Goal: Task Accomplishment & Management: Complete application form

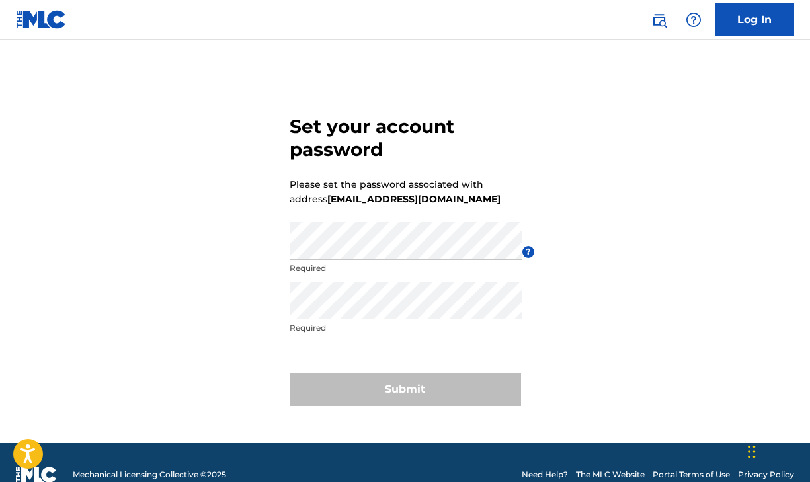
click at [342, 262] on p "Required" at bounding box center [405, 268] width 233 height 12
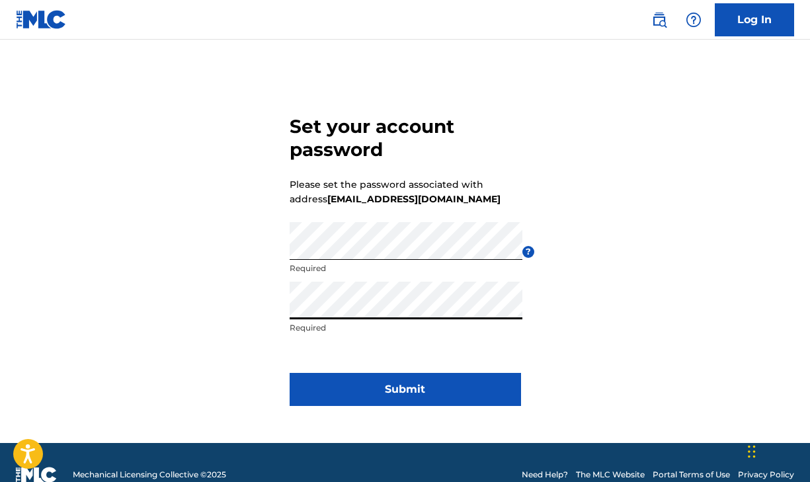
click at [614, 314] on div "Set your account password Please set the password associated with address [EMAI…" at bounding box center [405, 258] width 810 height 370
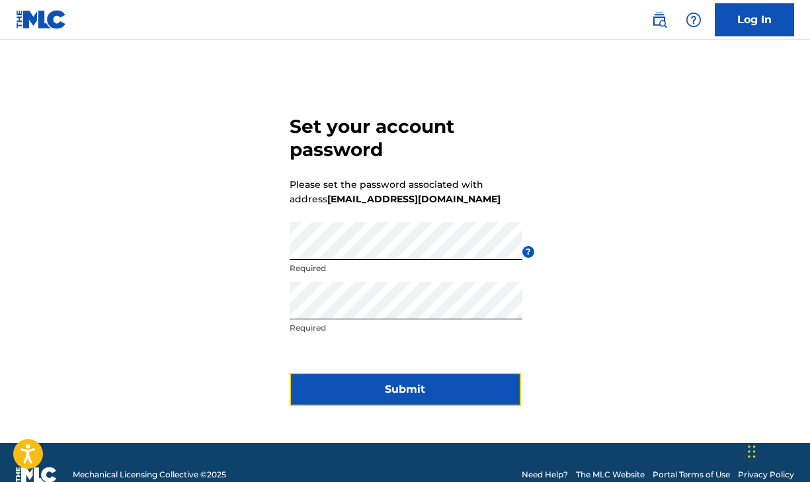
click at [406, 383] on button "Submit" at bounding box center [404, 389] width 231 height 33
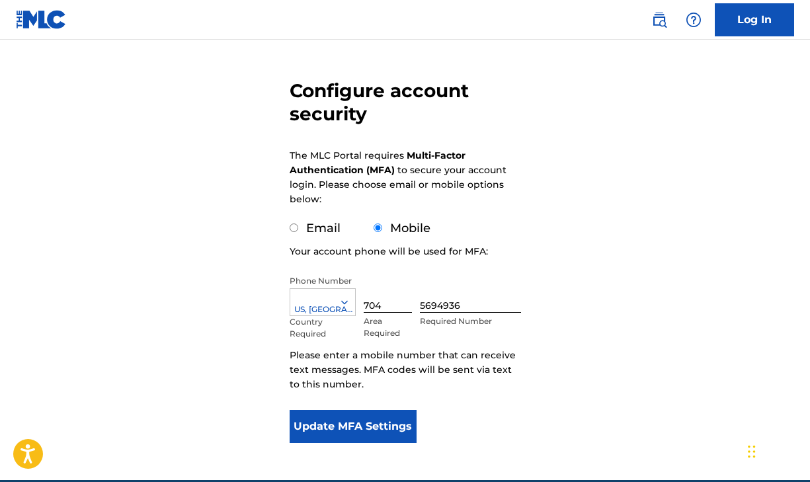
scroll to position [107, 0]
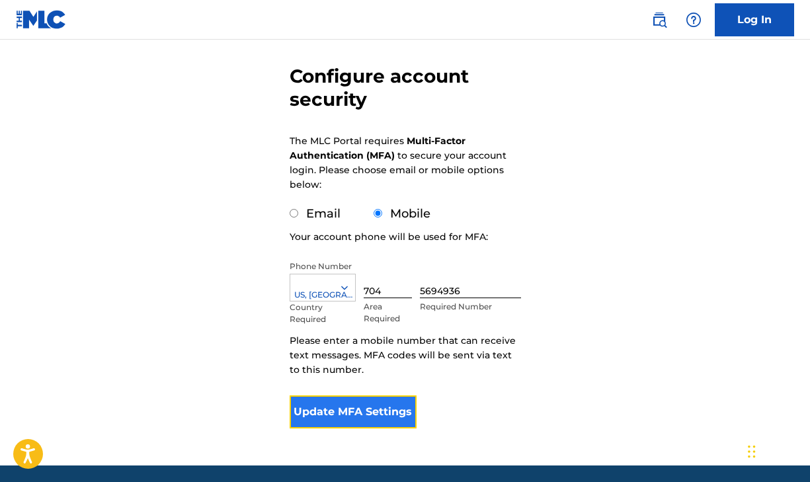
click at [390, 404] on button "Update MFA Settings" at bounding box center [353, 411] width 128 height 33
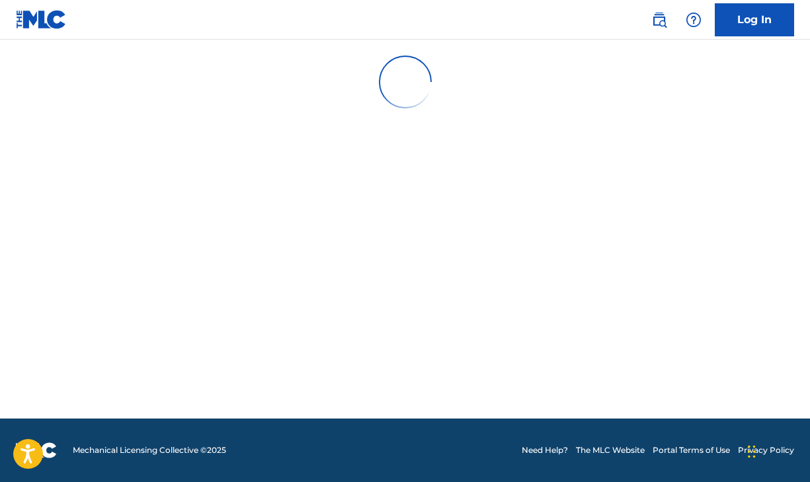
scroll to position [0, 0]
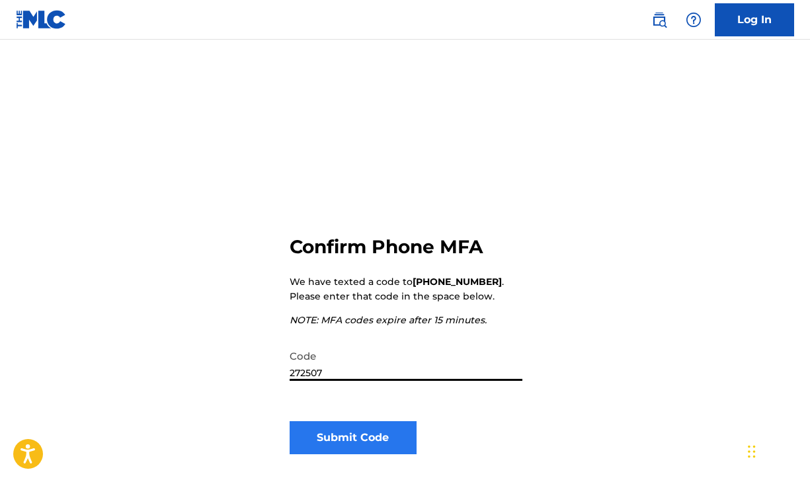
type input "272507"
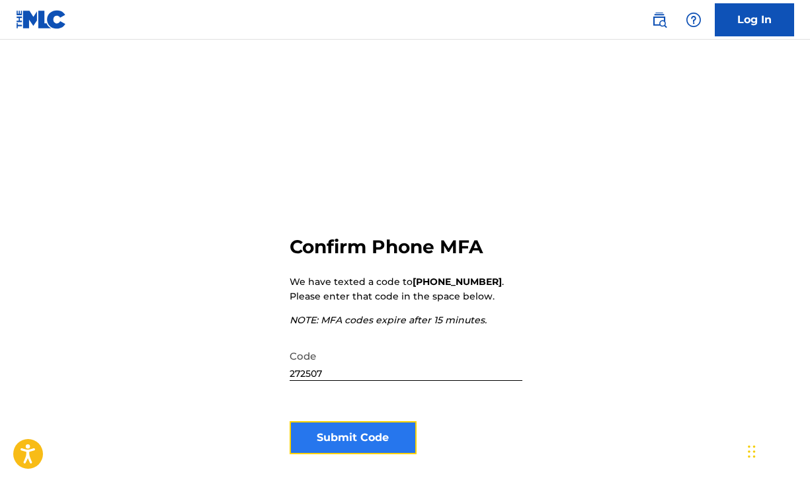
click at [326, 448] on button "Submit Code" at bounding box center [353, 437] width 128 height 33
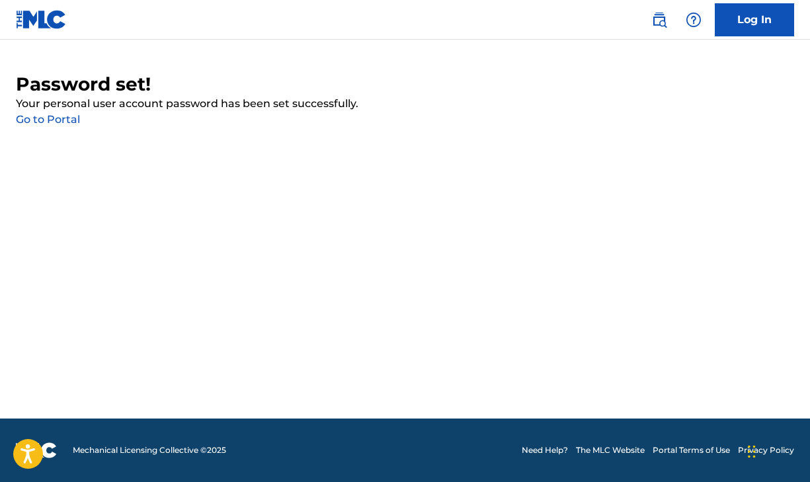
click at [60, 121] on link "Go to Portal" at bounding box center [48, 119] width 64 height 13
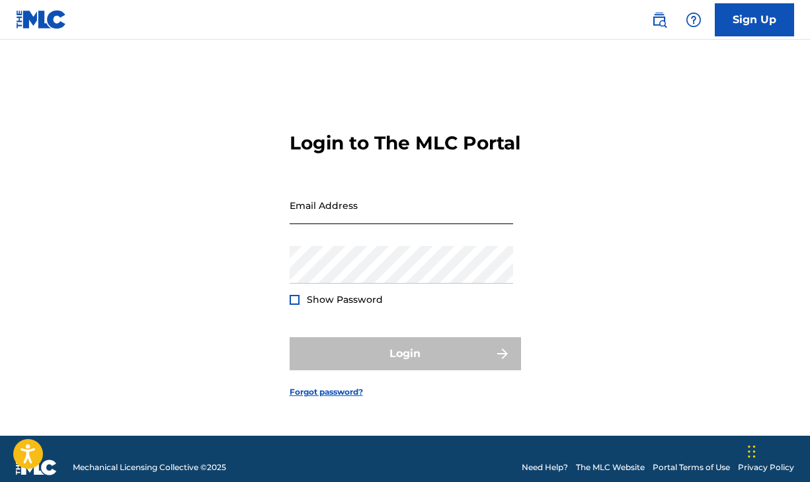
click at [370, 207] on input "Email Address" at bounding box center [400, 205] width 223 height 38
type input "[EMAIL_ADDRESS][DOMAIN_NAME]"
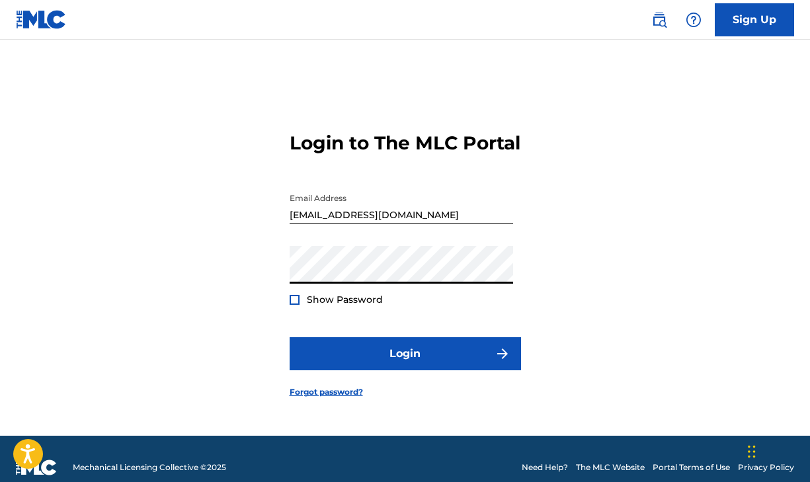
click at [295, 305] on div at bounding box center [294, 300] width 10 height 10
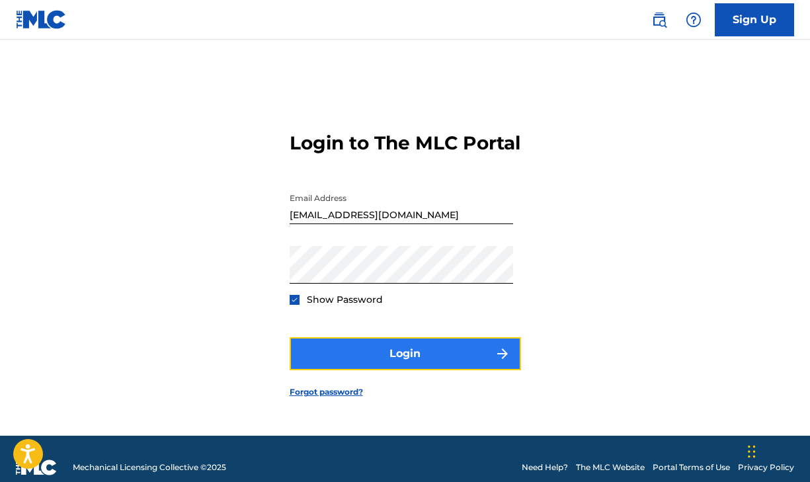
click at [359, 367] on button "Login" at bounding box center [404, 353] width 231 height 33
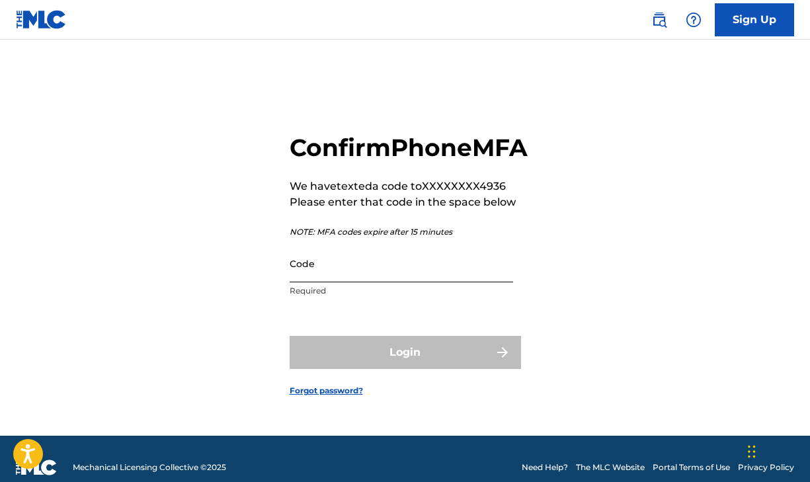
click at [338, 269] on input "Code" at bounding box center [400, 264] width 223 height 38
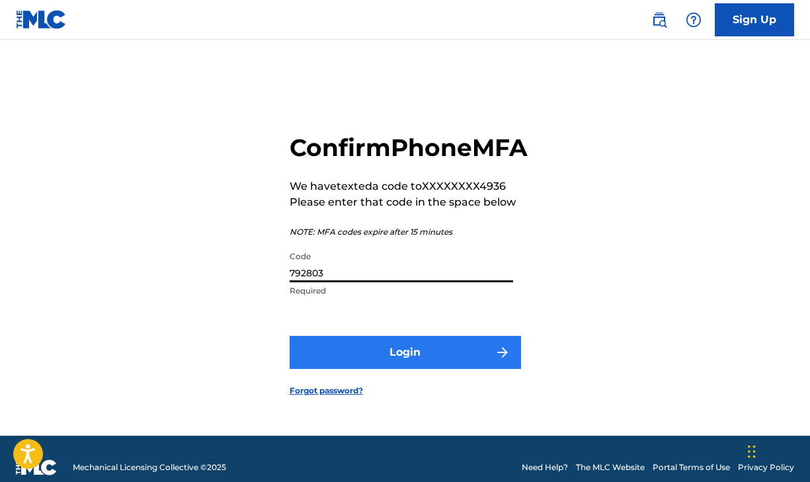
type input "792803"
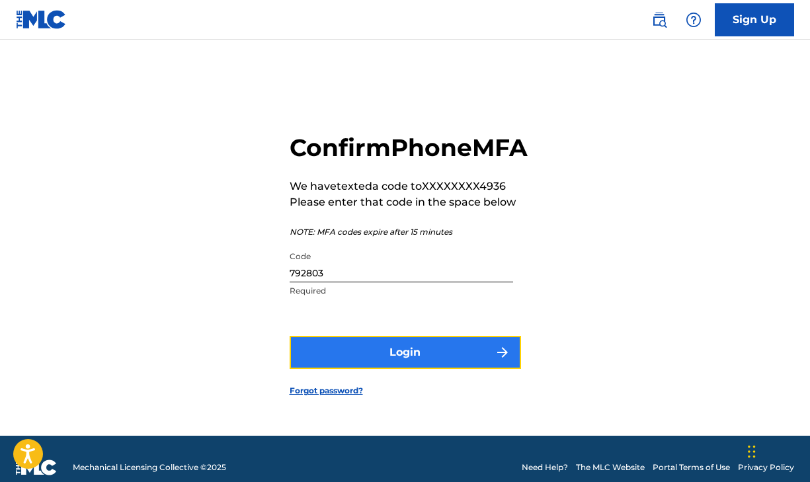
click at [369, 360] on button "Login" at bounding box center [404, 352] width 231 height 33
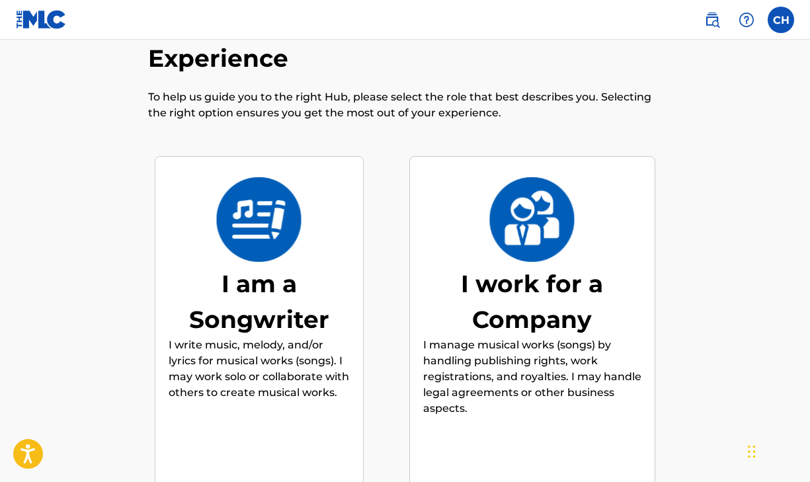
click at [233, 326] on div "I am a Songwriter" at bounding box center [259, 301] width 181 height 71
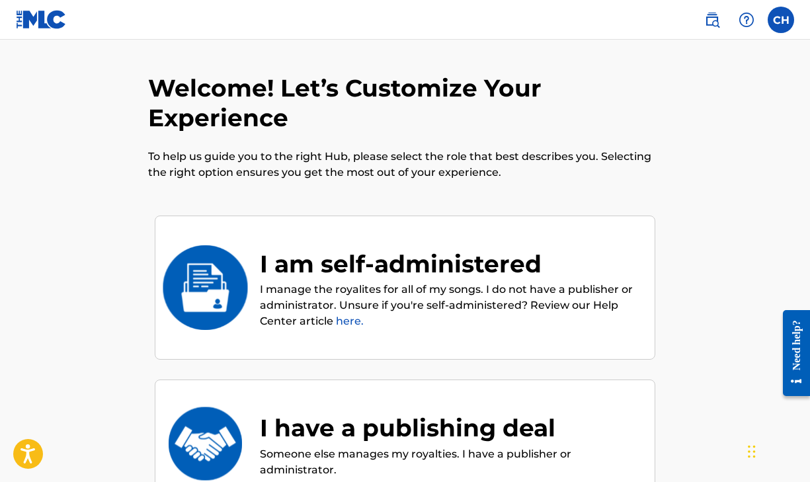
click at [380, 274] on div "I am self-administered" at bounding box center [450, 264] width 381 height 36
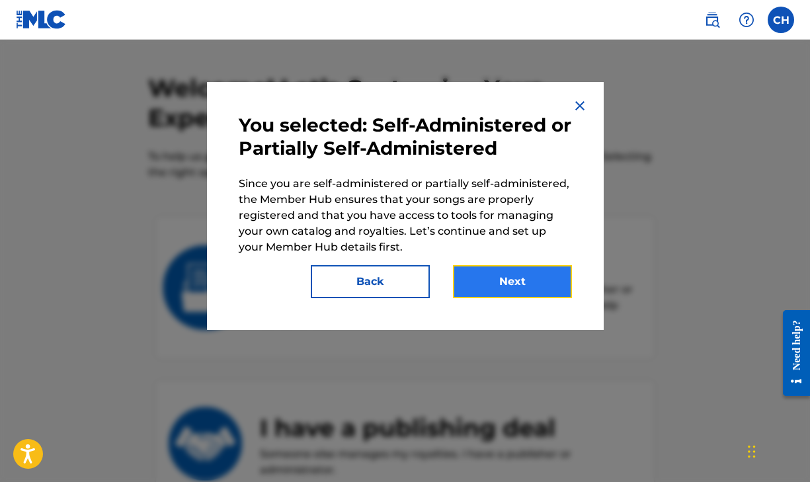
click at [484, 280] on button "Next" at bounding box center [512, 281] width 119 height 33
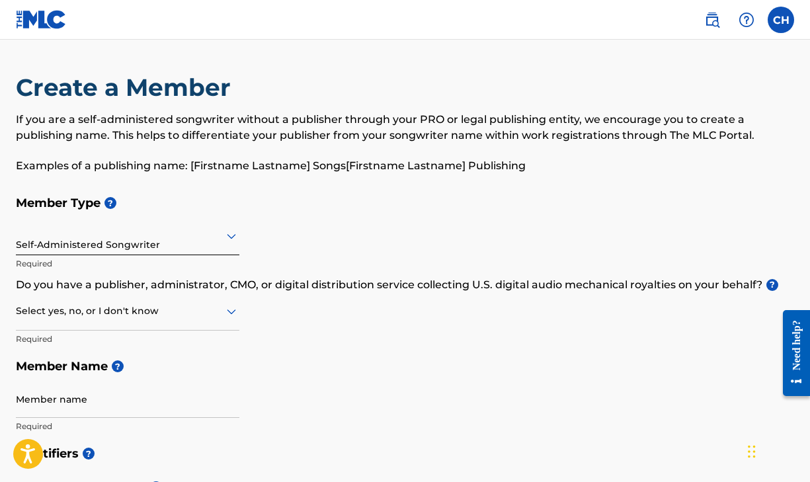
click at [110, 243] on div at bounding box center [127, 235] width 223 height 17
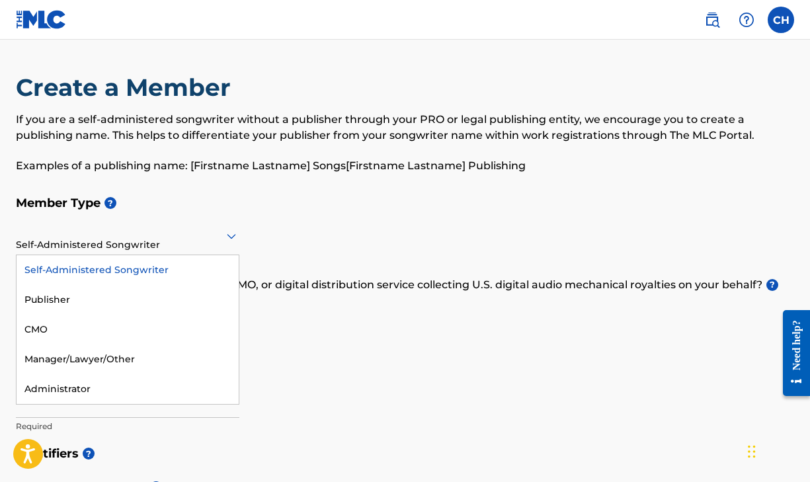
click at [111, 274] on div "Self-Administered Songwriter" at bounding box center [128, 270] width 222 height 30
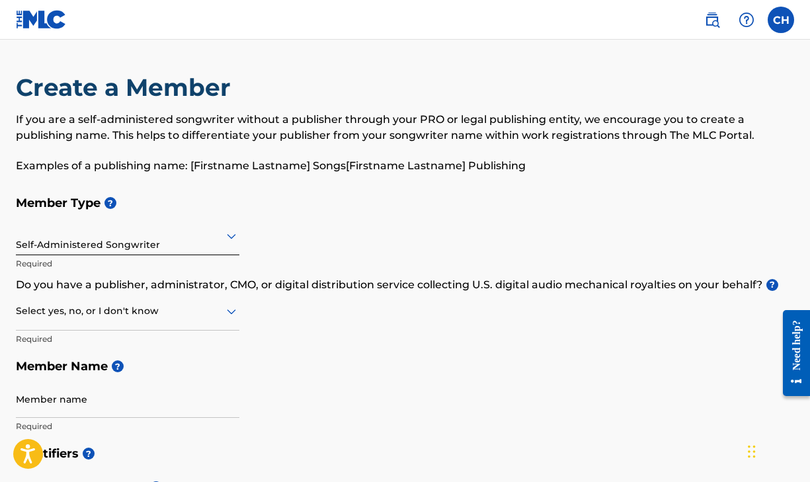
click at [90, 315] on div at bounding box center [127, 311] width 223 height 17
click at [99, 346] on div "Yes" at bounding box center [128, 345] width 222 height 30
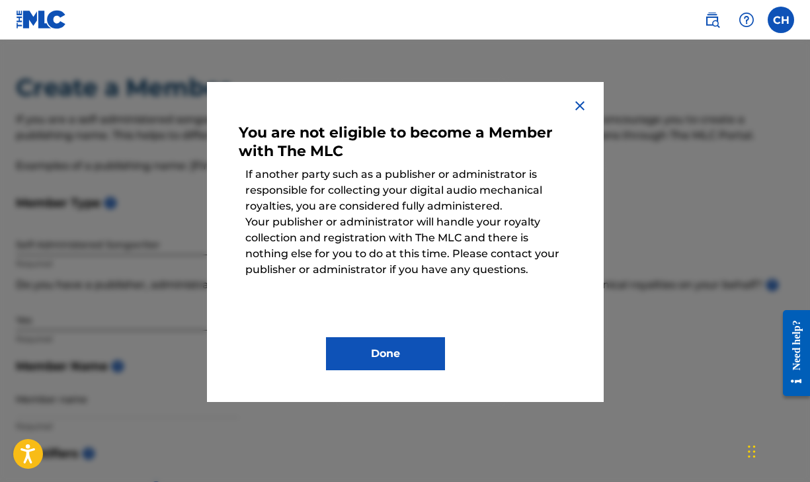
click at [576, 96] on div "You are not eligible to become a Member with The MLC If another party such as a…" at bounding box center [405, 242] width 397 height 320
click at [576, 108] on img at bounding box center [580, 106] width 16 height 16
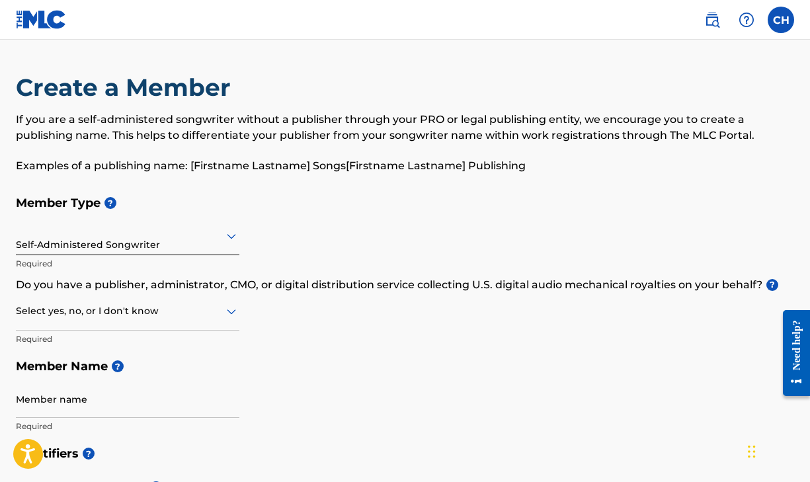
click at [141, 317] on div at bounding box center [127, 311] width 223 height 17
click at [97, 368] on div "No" at bounding box center [128, 375] width 222 height 30
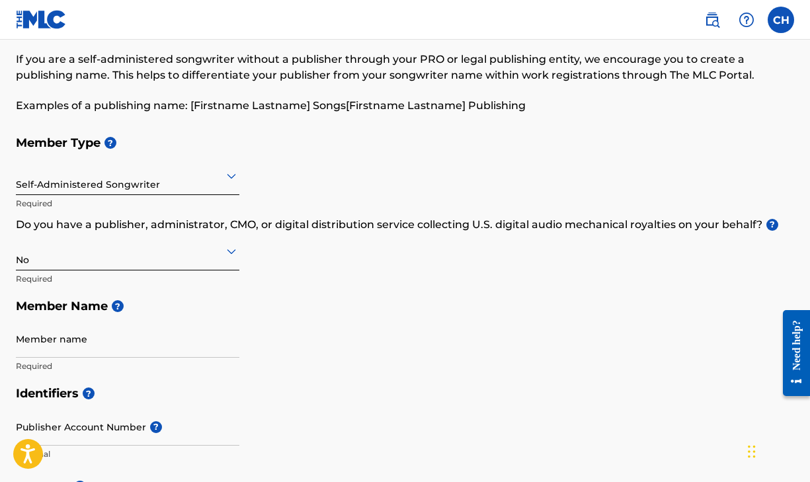
scroll to position [63, 0]
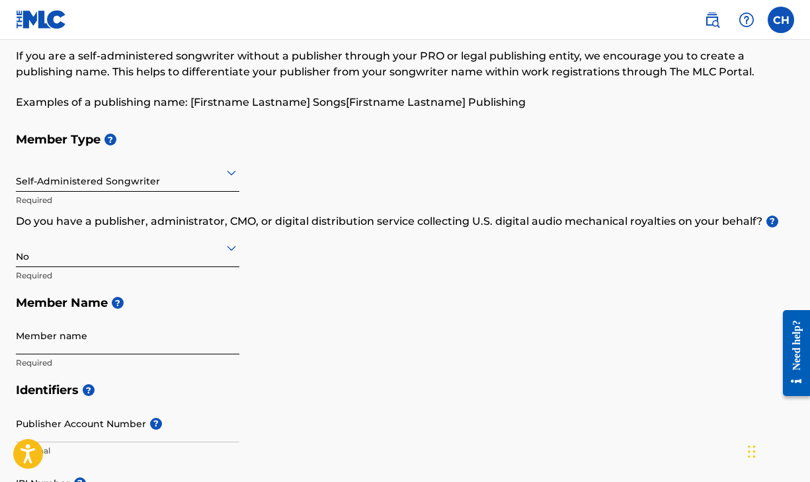
click at [65, 342] on input "Member name" at bounding box center [127, 336] width 223 height 38
type input "[DEMOGRAPHIC_DATA][PERSON_NAME]"
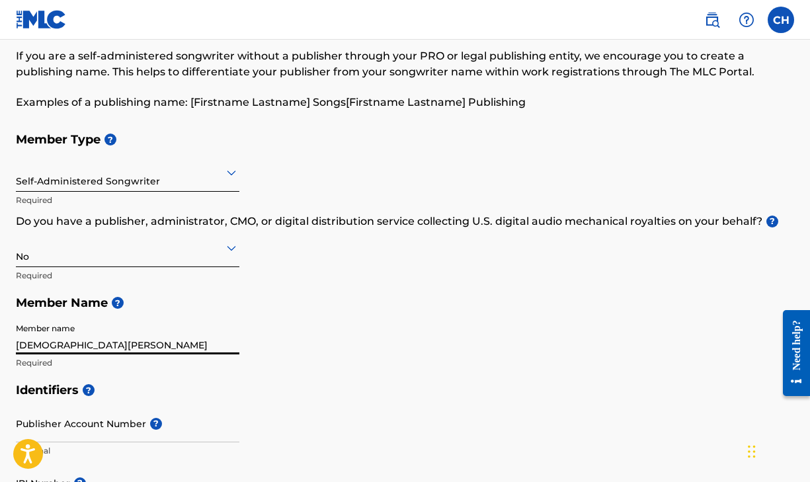
type input "[STREET_ADDRESS]"
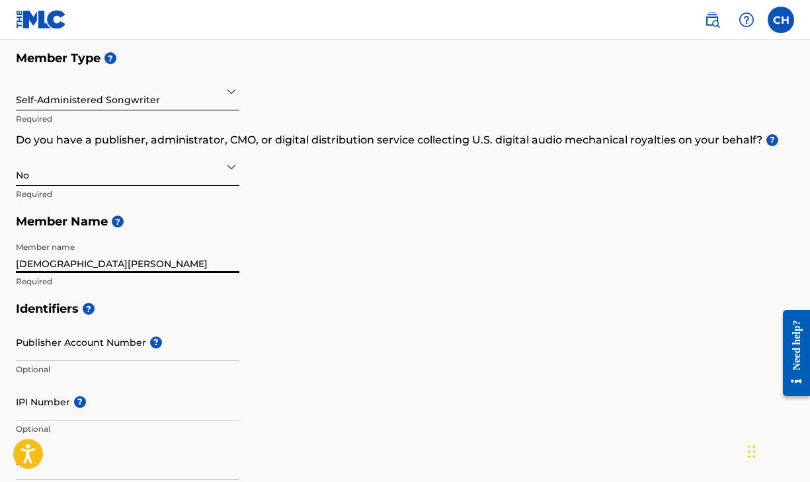
scroll to position [157, 0]
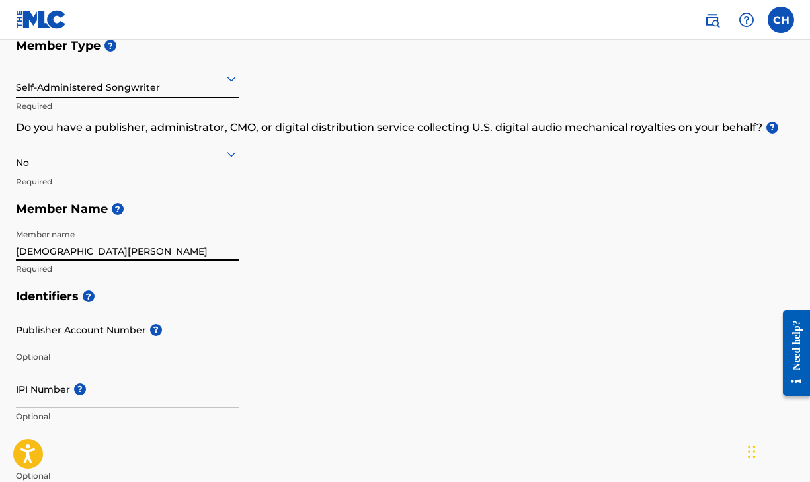
click at [87, 334] on input "Publisher Account Number ?" at bounding box center [127, 330] width 223 height 38
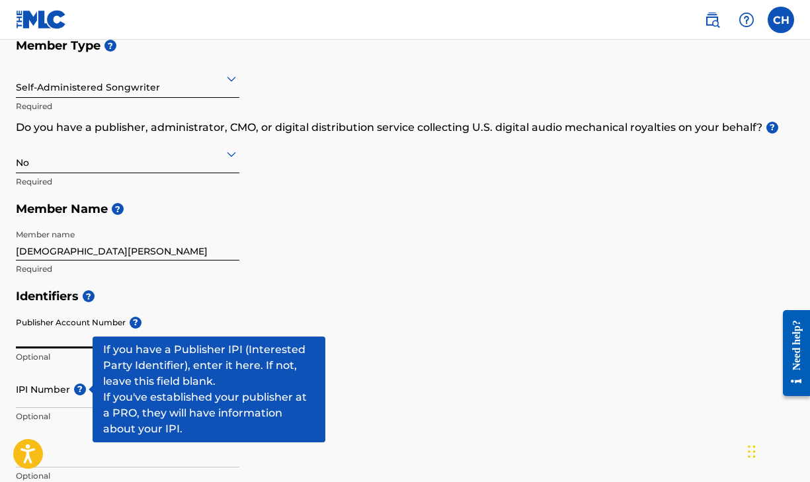
click at [79, 389] on span "?" at bounding box center [80, 389] width 12 height 12
click at [79, 389] on input "IPI Number ?" at bounding box center [127, 389] width 223 height 38
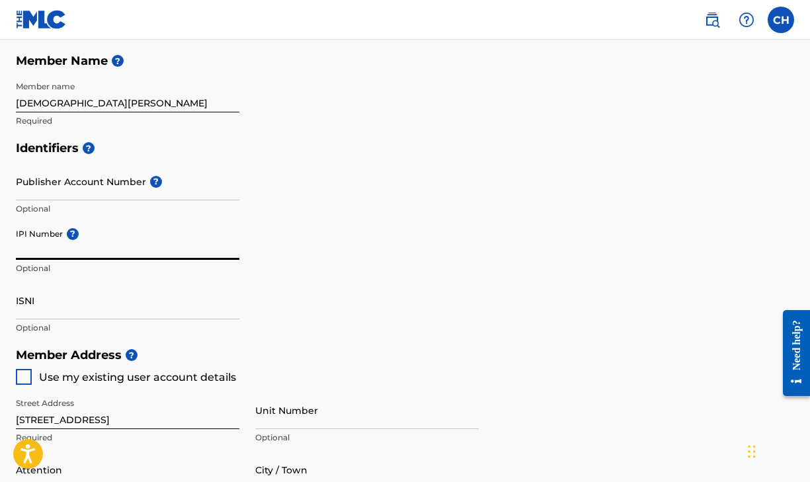
scroll to position [307, 0]
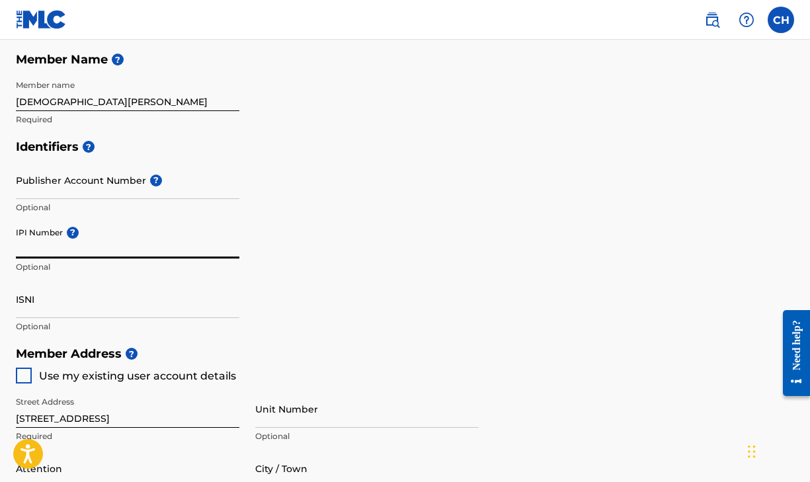
click at [422, 265] on div "Identifiers ? Publisher Account Number ? Optional IPI Number ? Optional ISNI Op…" at bounding box center [405, 236] width 778 height 207
click at [50, 244] on input "IPI Number ?" at bounding box center [127, 240] width 223 height 38
click at [40, 254] on input "IPI Number ?" at bounding box center [127, 240] width 223 height 38
paste input "1200697188"
type input "1200697188"
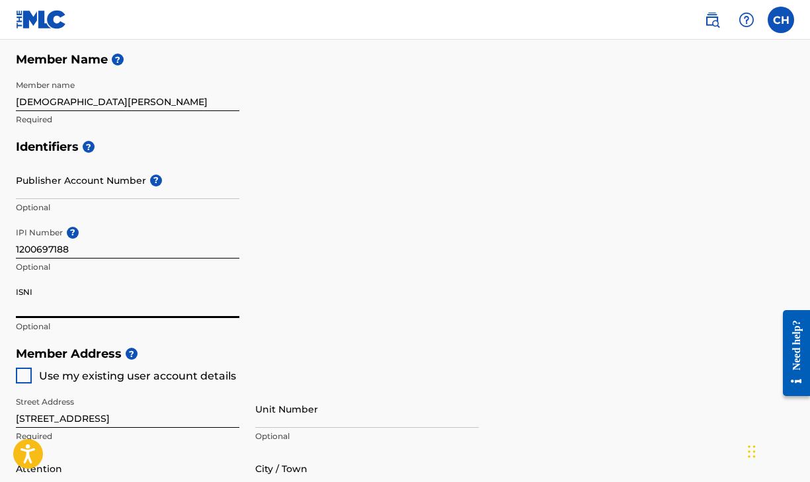
click at [98, 284] on input "ISNI" at bounding box center [127, 299] width 223 height 38
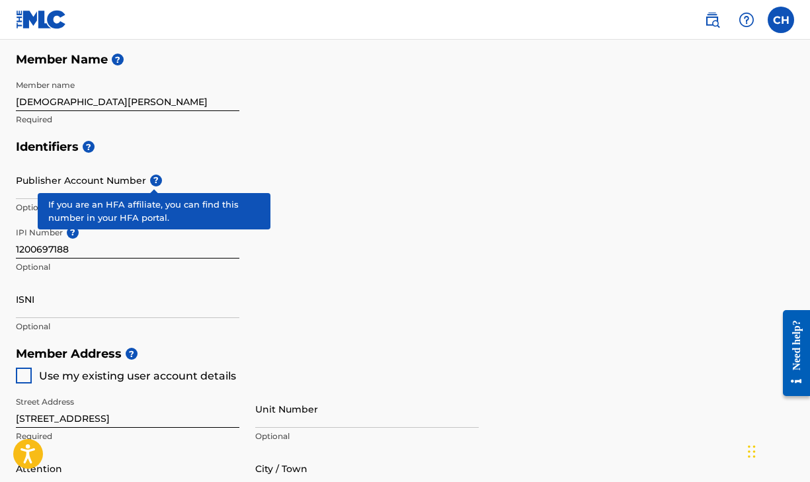
click at [153, 182] on span "?" at bounding box center [156, 180] width 12 height 12
click at [153, 182] on input "Publisher Account Number ?" at bounding box center [127, 180] width 223 height 38
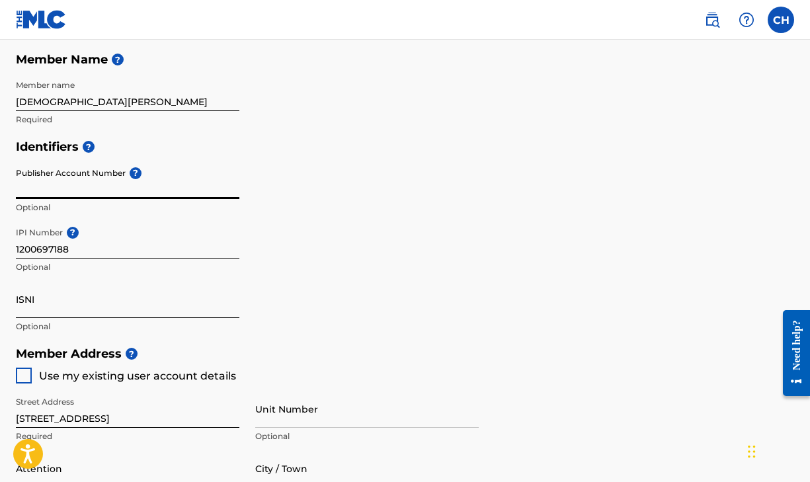
click at [44, 307] on input "ISNI" at bounding box center [127, 299] width 223 height 38
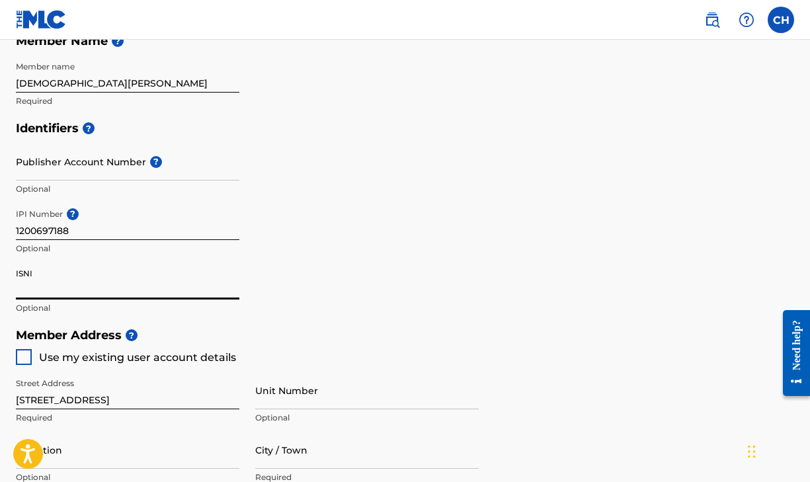
scroll to position [328, 0]
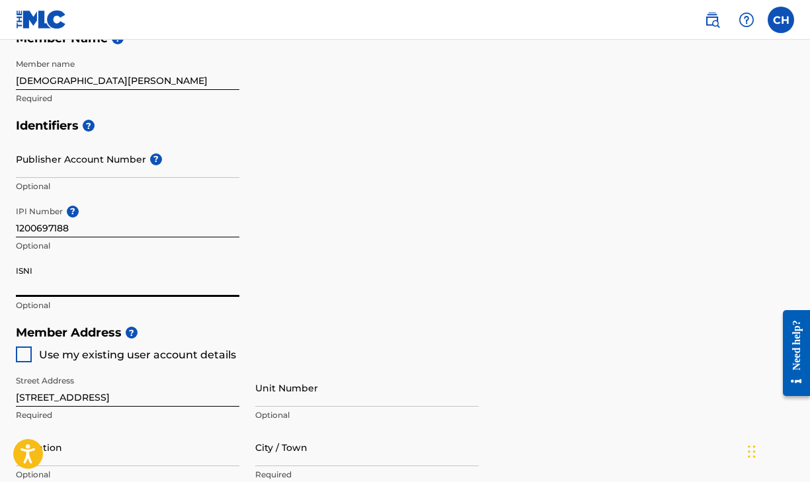
click at [344, 311] on div "Identifiers ? Publisher Account Number ? Optional IPI Number ? 1200697188 Optio…" at bounding box center [405, 215] width 778 height 207
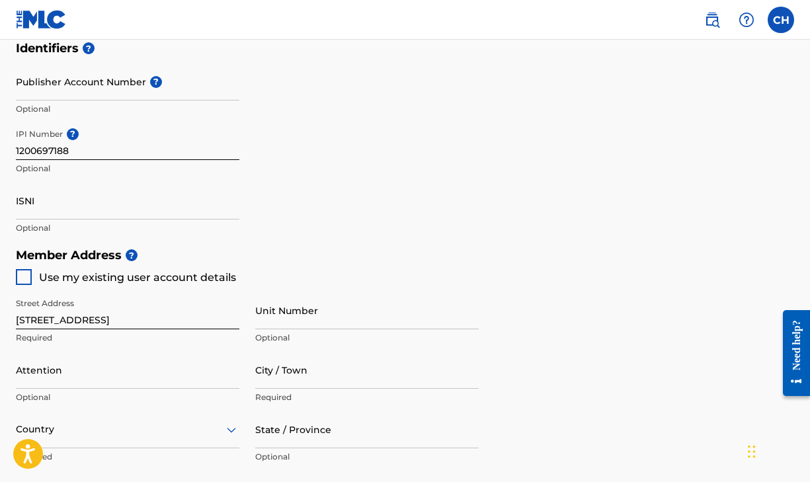
scroll to position [424, 0]
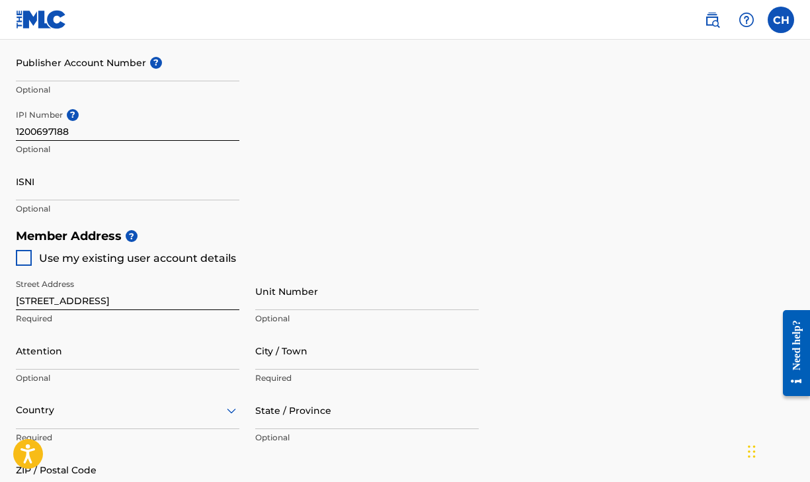
click at [11, 252] on div "Create a Member If you are a self-administered songwriter without a publisher t…" at bounding box center [405, 175] width 810 height 1055
click at [24, 254] on div at bounding box center [24, 258] width 16 height 16
type input "[STREET_ADDRESS]"
type input "[PERSON_NAME]"
type input "29706"
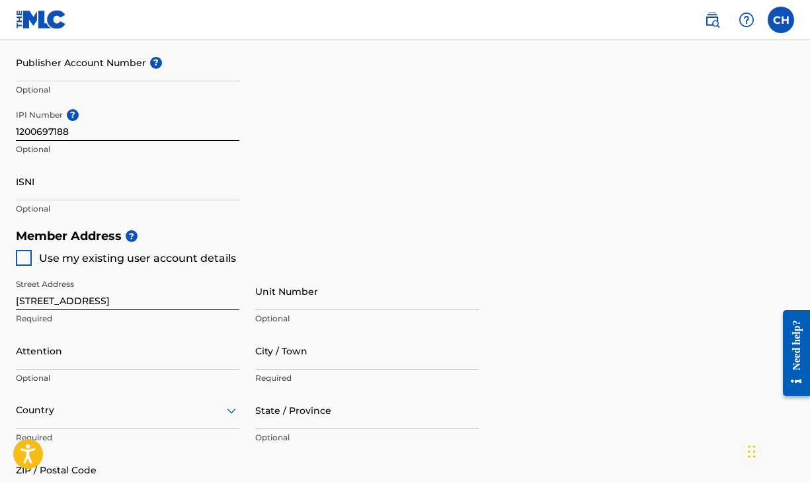
type input "704"
type input "5694936"
type input "[EMAIL_ADDRESS][DOMAIN_NAME]"
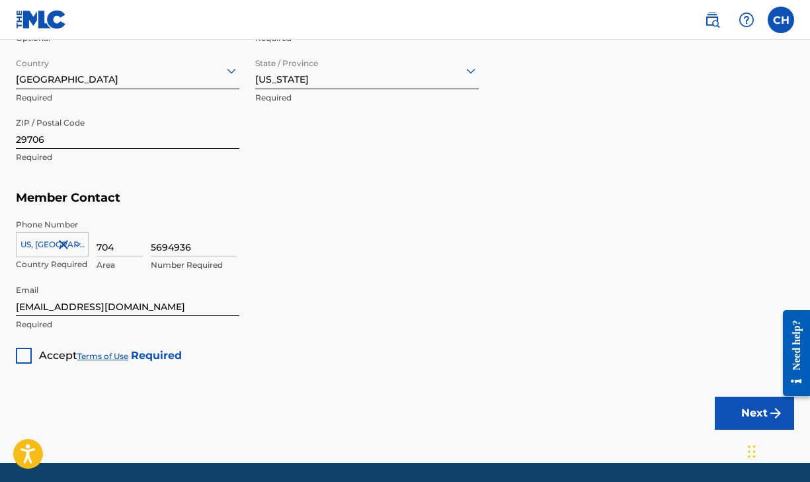
scroll to position [767, 0]
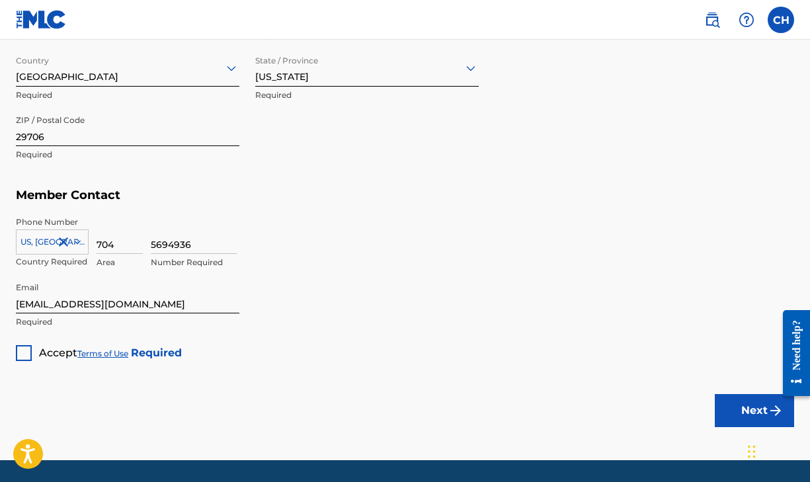
click at [33, 356] on div "Accept Terms of Use Required" at bounding box center [99, 348] width 166 height 26
click at [28, 353] on div at bounding box center [24, 353] width 16 height 16
click at [736, 414] on button "Next" at bounding box center [753, 410] width 79 height 33
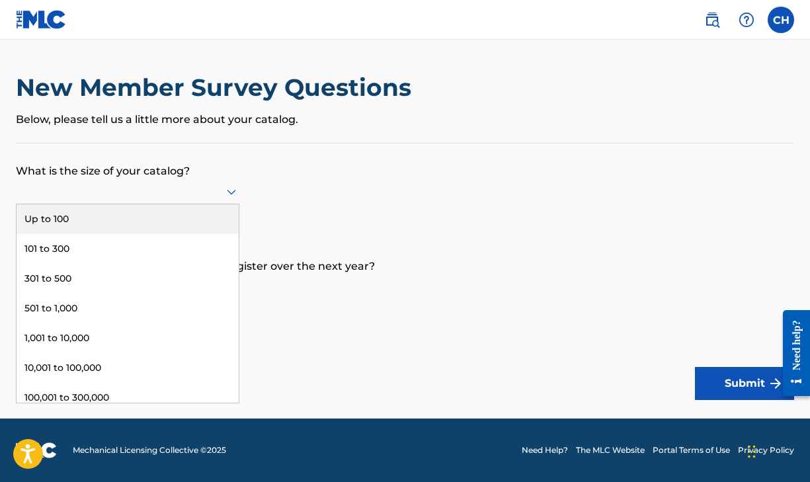
click at [217, 197] on div at bounding box center [127, 191] width 223 height 17
click at [190, 208] on div "Up to 100" at bounding box center [128, 219] width 222 height 30
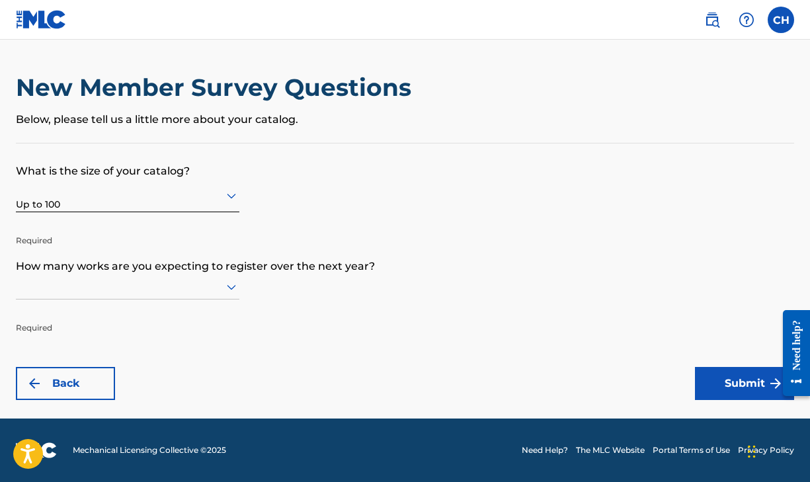
click at [132, 291] on div at bounding box center [127, 286] width 223 height 17
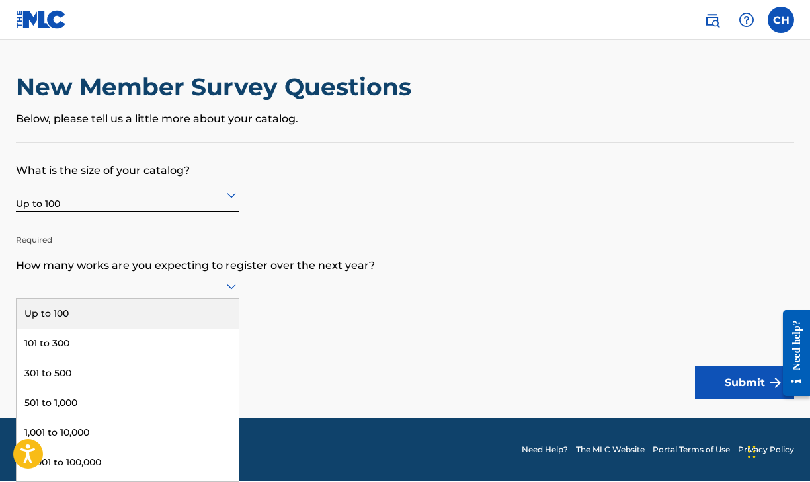
click at [126, 316] on div "Up to 100" at bounding box center [128, 314] width 222 height 30
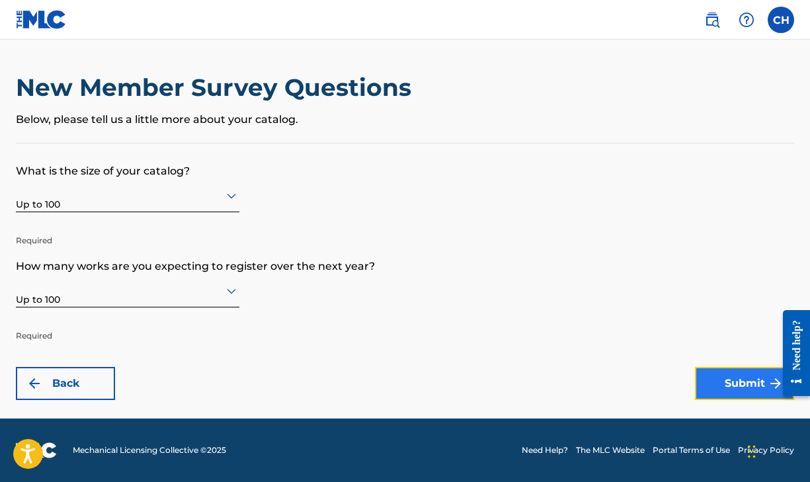
click at [712, 375] on button "Submit" at bounding box center [744, 383] width 99 height 33
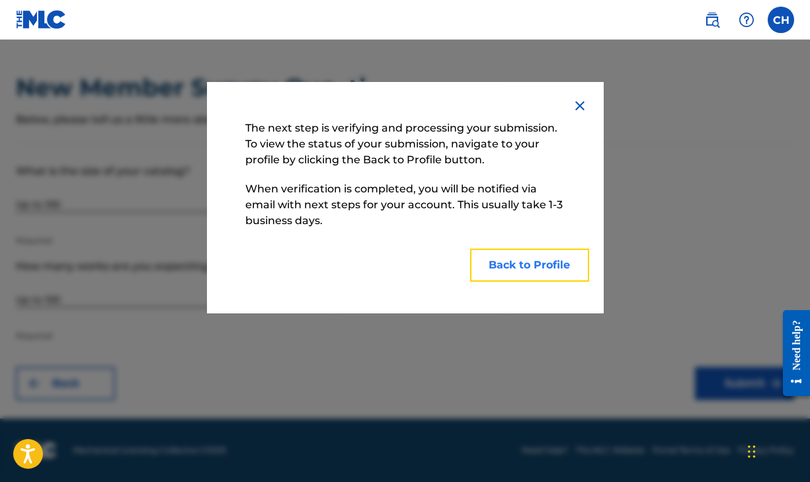
click at [519, 273] on button "Back to Profile" at bounding box center [529, 265] width 119 height 33
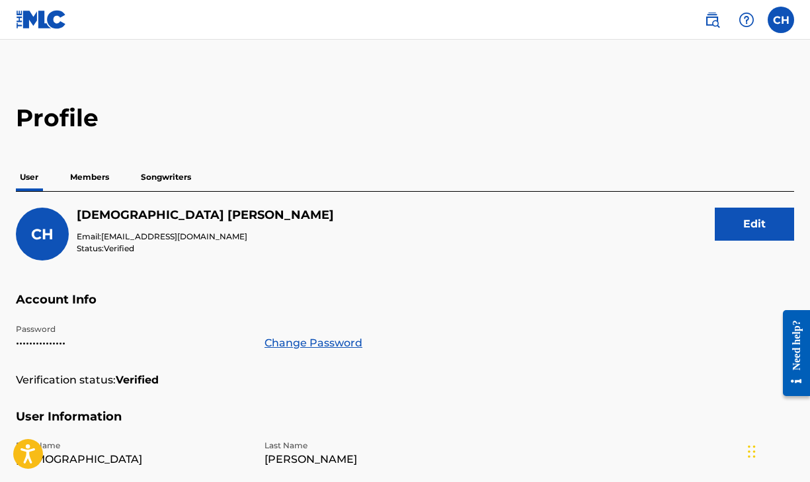
click at [94, 171] on p "Members" at bounding box center [89, 177] width 47 height 28
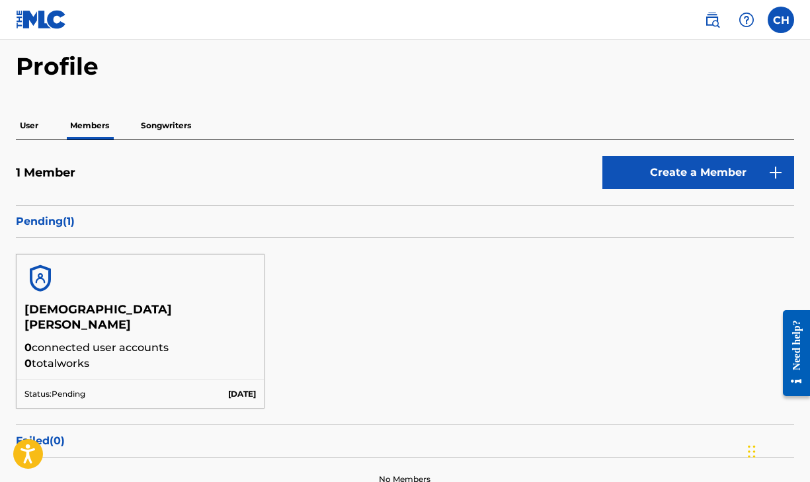
scroll to position [53, 0]
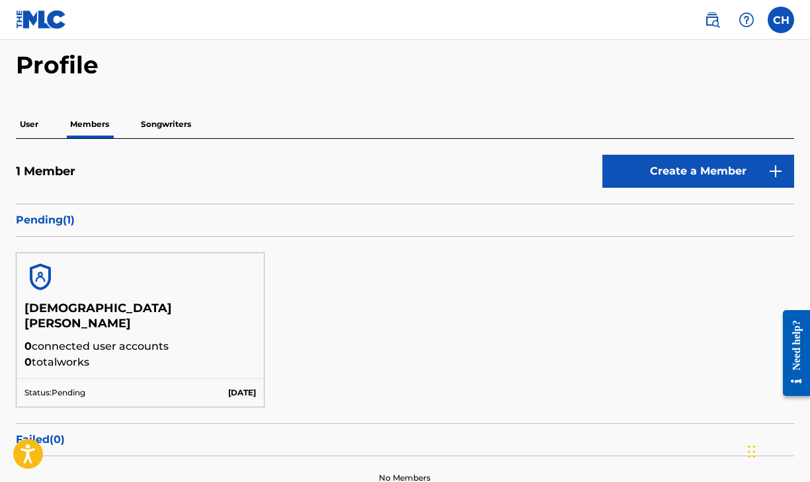
click at [67, 219] on p "Pending ( 1 )" at bounding box center [405, 220] width 778 height 16
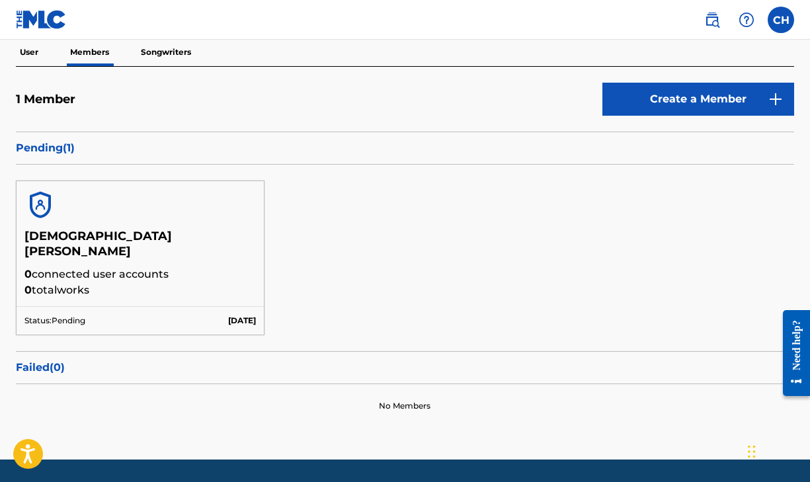
scroll to position [135, 0]
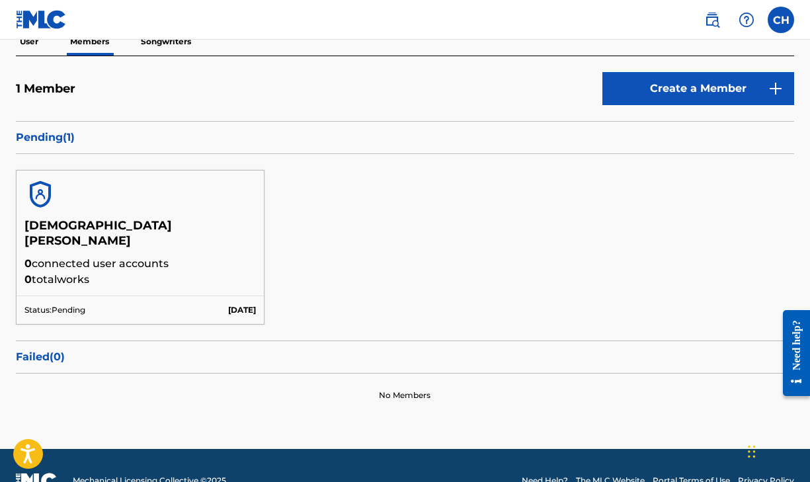
click at [60, 233] on h5 "[DEMOGRAPHIC_DATA][PERSON_NAME]" at bounding box center [139, 237] width 231 height 38
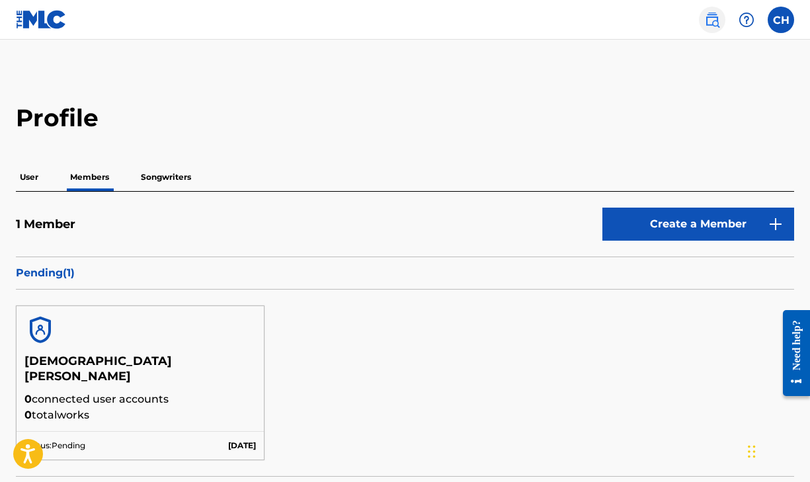
click at [722, 21] on link at bounding box center [712, 20] width 26 height 26
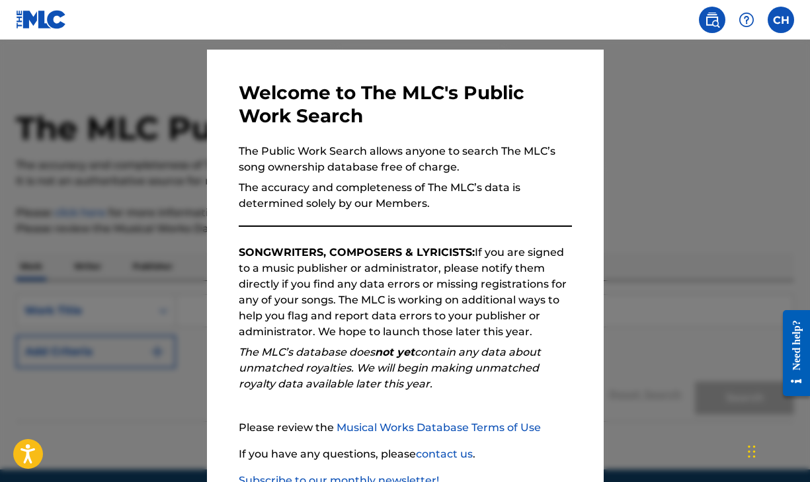
scroll to position [123, 0]
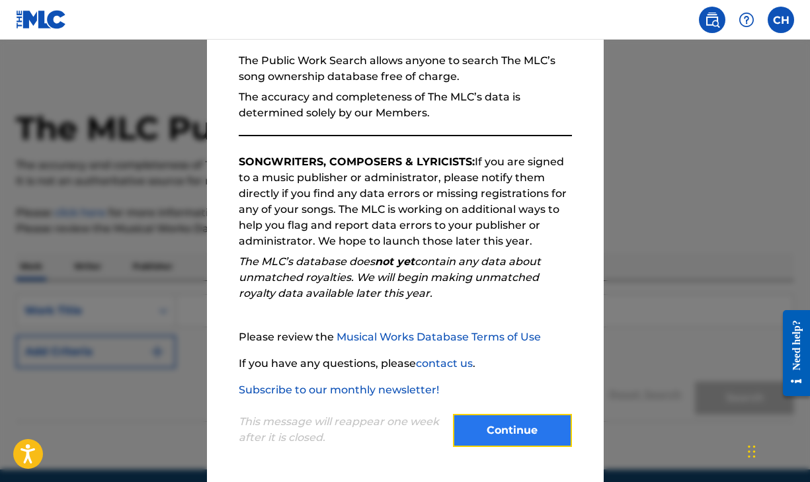
click at [530, 431] on button "Continue" at bounding box center [512, 430] width 119 height 33
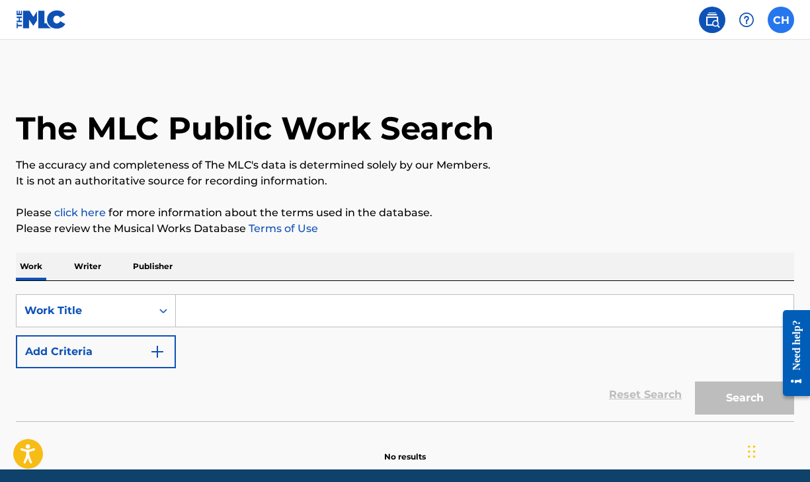
click at [779, 20] on label at bounding box center [780, 20] width 26 height 26
click at [781, 20] on input "CH [DEMOGRAPHIC_DATA][PERSON_NAME] [EMAIL_ADDRESS][DOMAIN_NAME] Notification Pr…" at bounding box center [781, 20] width 0 height 0
click at [709, 15] on img at bounding box center [712, 20] width 16 height 16
click at [718, 24] on img at bounding box center [712, 20] width 16 height 16
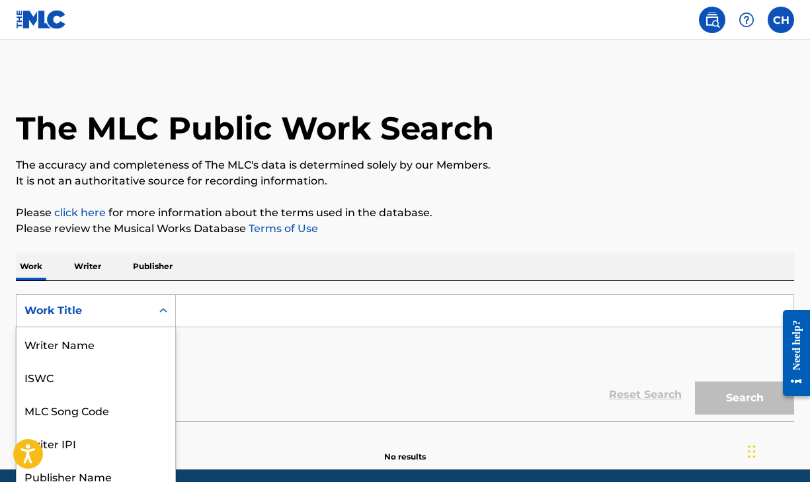
scroll to position [42, 0]
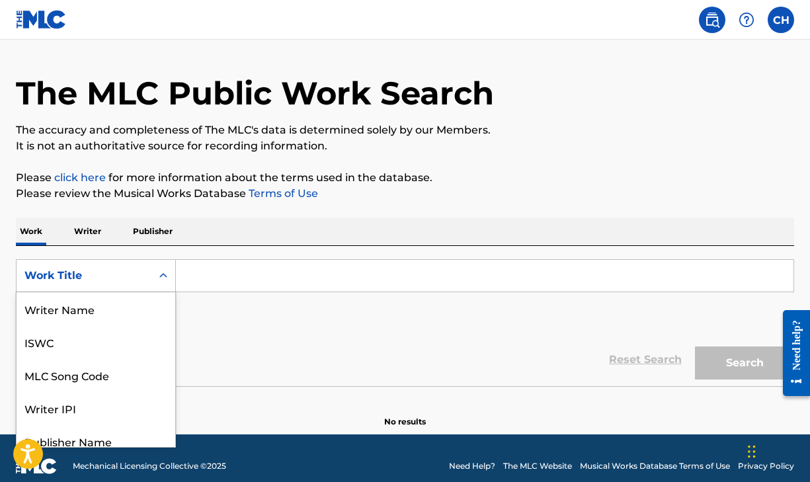
click at [83, 292] on div "Work Title selected, 8 of 8. 8 results available. Use Up and Down to choose opt…" at bounding box center [96, 275] width 160 height 33
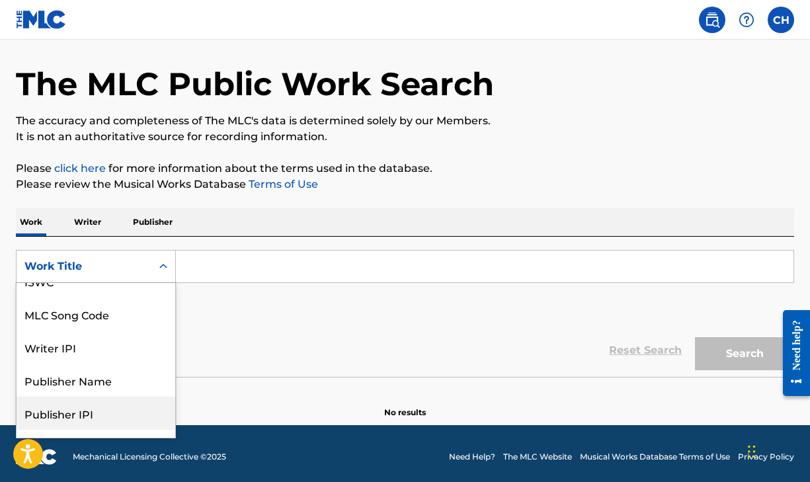
scroll to position [40, 0]
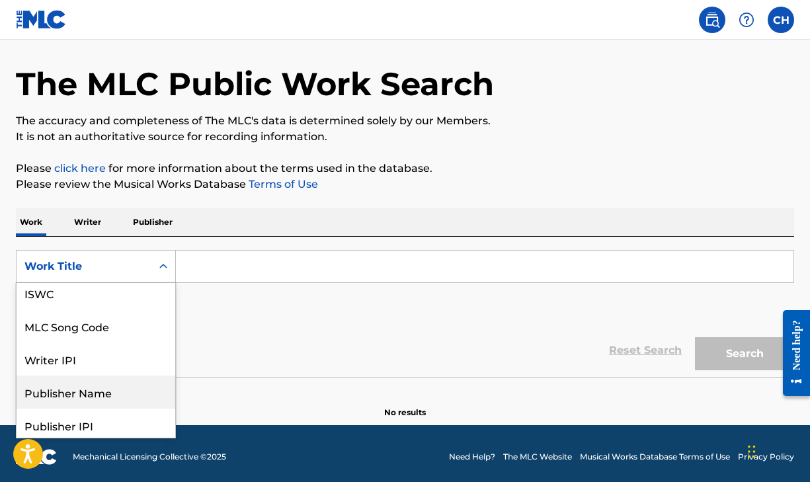
click at [93, 397] on div "Publisher Name" at bounding box center [96, 391] width 159 height 33
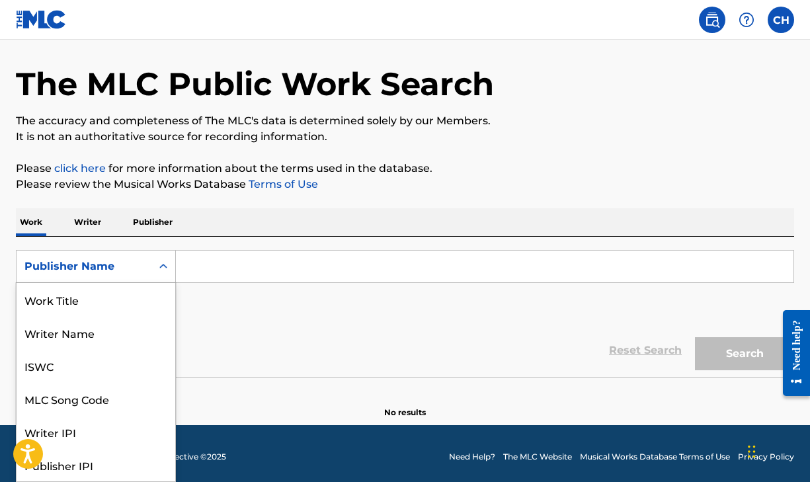
click at [92, 282] on div "Publisher Name" at bounding box center [96, 266] width 160 height 33
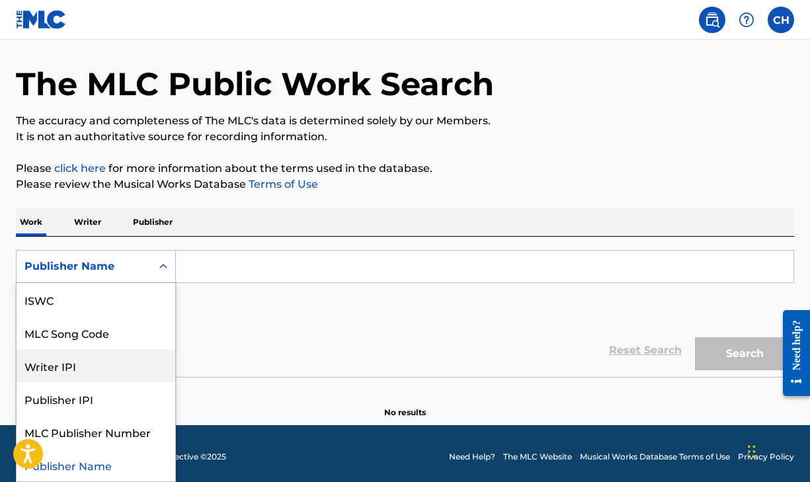
click at [94, 367] on div "Writer IPI" at bounding box center [96, 365] width 159 height 33
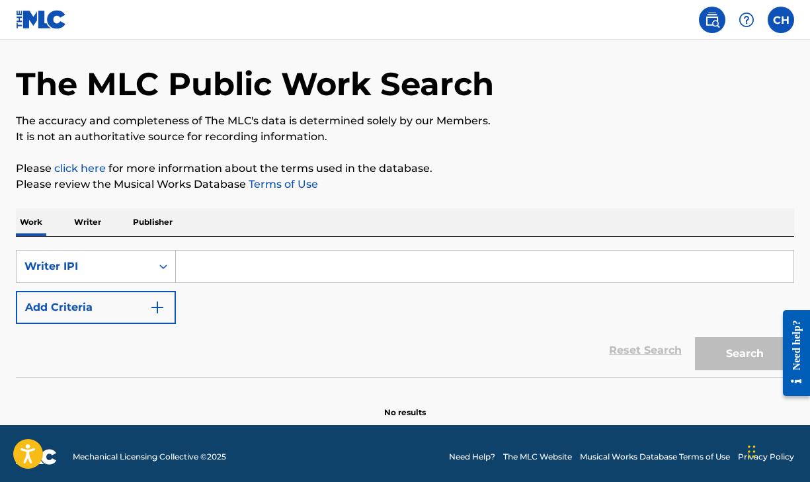
click at [202, 263] on input "Search Form" at bounding box center [484, 266] width 617 height 32
paste input "1200697188"
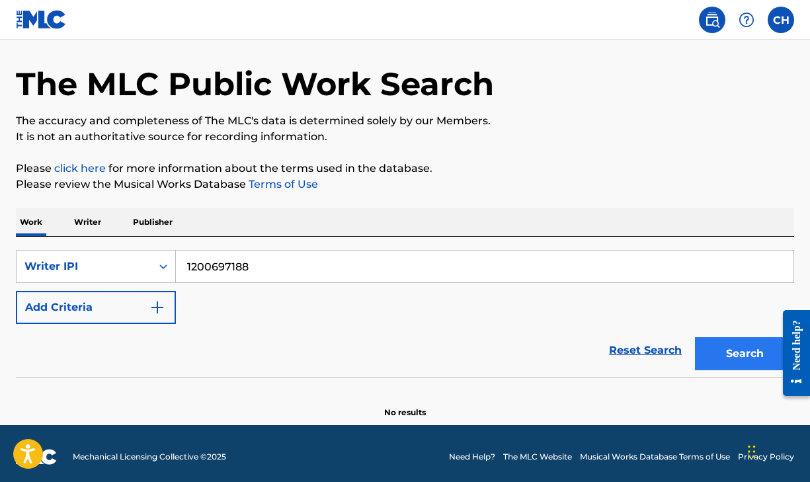
type input "1200697188"
click at [705, 354] on button "Search" at bounding box center [744, 353] width 99 height 33
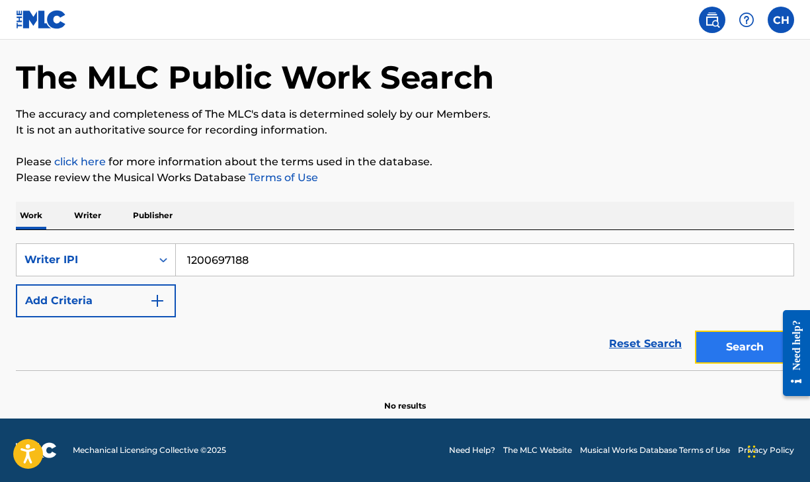
click at [721, 350] on button "Search" at bounding box center [744, 346] width 99 height 33
click at [98, 270] on div "Writer IPI" at bounding box center [84, 259] width 135 height 25
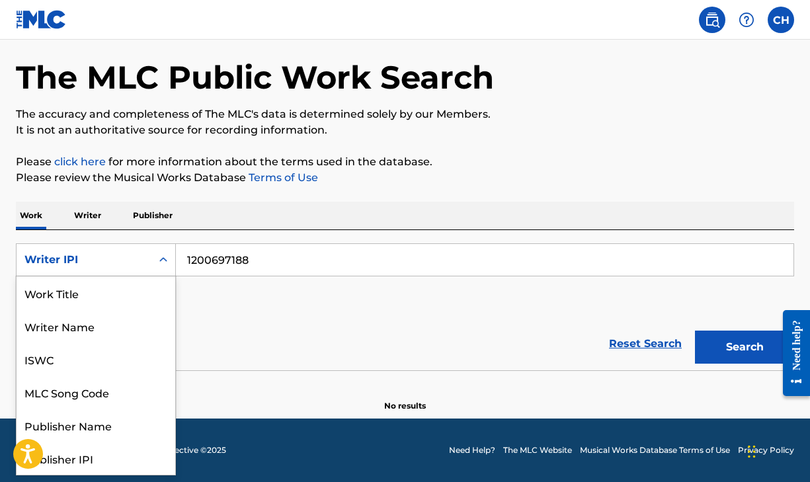
scroll to position [66, 0]
click at [94, 216] on p "Writer" at bounding box center [87, 216] width 35 height 28
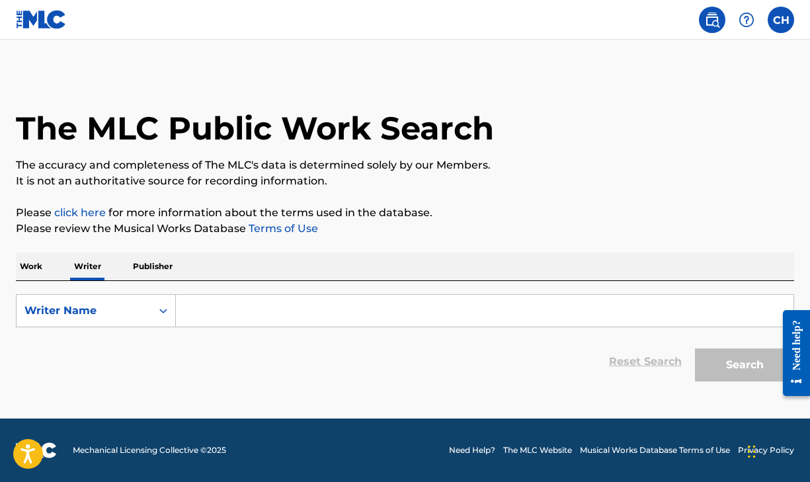
click at [208, 324] on input "Search Form" at bounding box center [484, 311] width 617 height 32
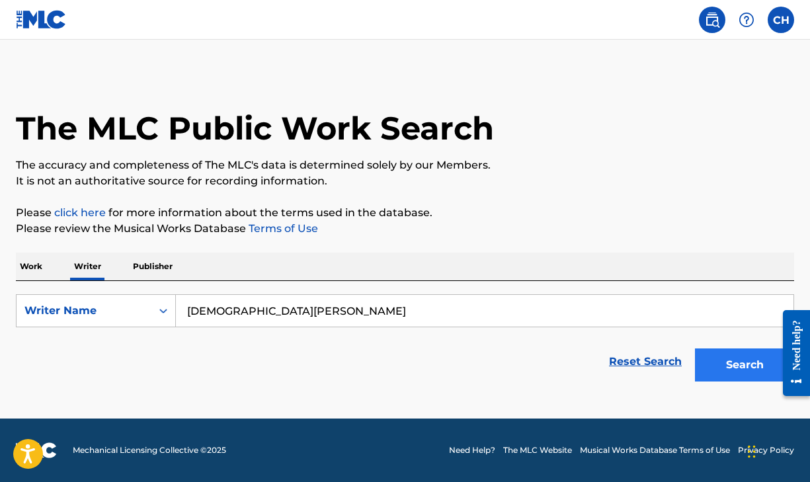
type input "[DEMOGRAPHIC_DATA][PERSON_NAME]"
click at [732, 357] on button "Search" at bounding box center [744, 364] width 99 height 33
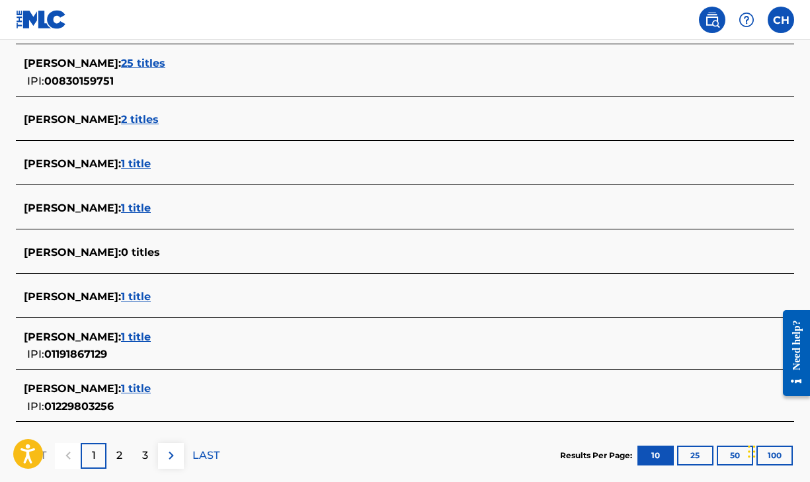
scroll to position [531, 0]
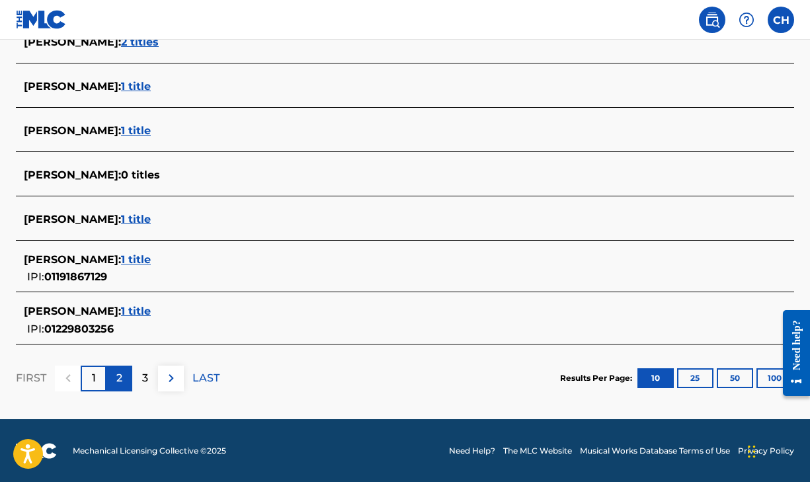
click at [130, 379] on div "2" at bounding box center [119, 378] width 26 height 26
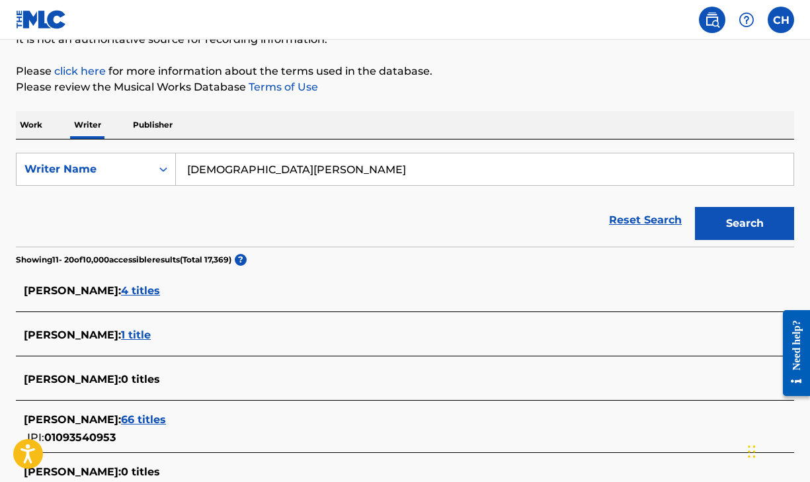
scroll to position [0, 0]
